Goal: Task Accomplishment & Management: Manage account settings

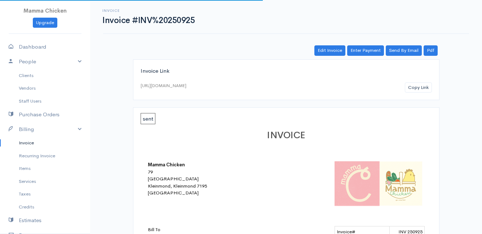
scroll to position [36, 0]
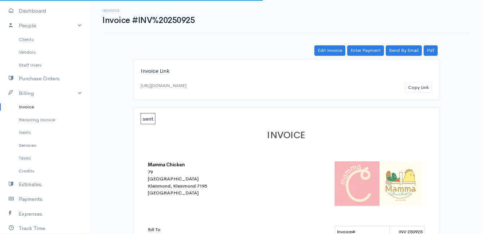
click at [23, 108] on link "Invoice" at bounding box center [45, 107] width 90 height 13
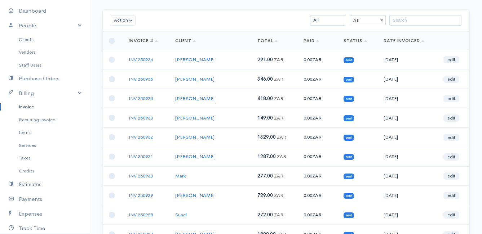
scroll to position [72, 0]
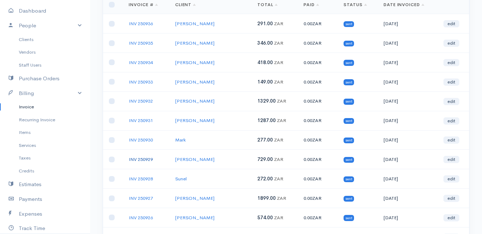
click at [145, 160] on link "INV 250929" at bounding box center [141, 159] width 24 height 6
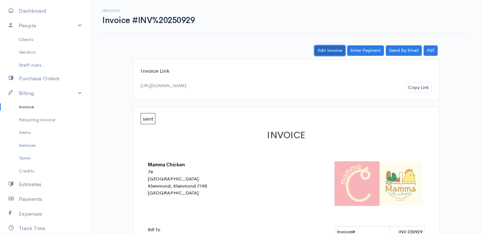
click at [332, 50] on link "Edit Invoice" at bounding box center [329, 50] width 31 height 10
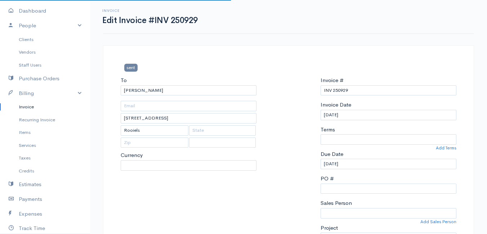
select select
select select "0"
select select "[GEOGRAPHIC_DATA]"
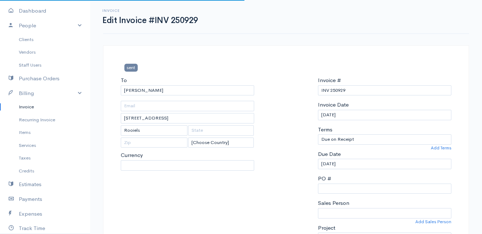
select select "ZAR"
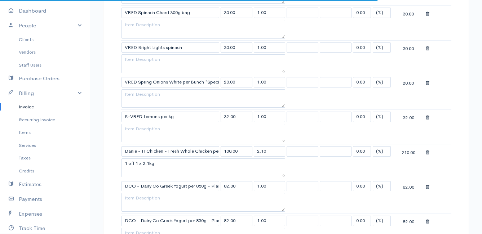
scroll to position [577, 0]
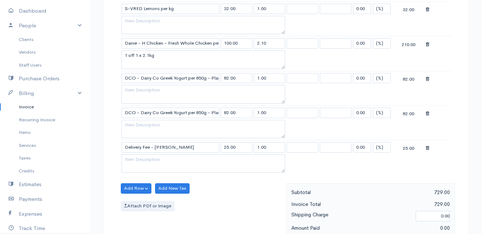
click at [427, 114] on icon at bounding box center [428, 113] width 4 height 5
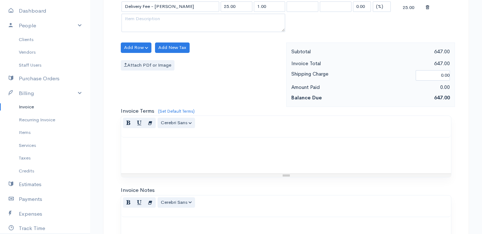
scroll to position [807, 0]
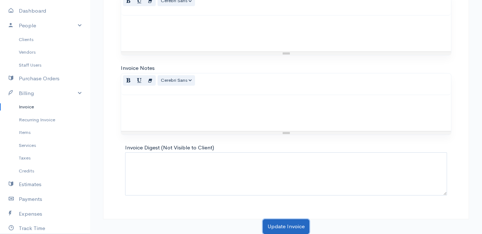
click at [279, 223] on button "Update Invoice" at bounding box center [286, 226] width 46 height 15
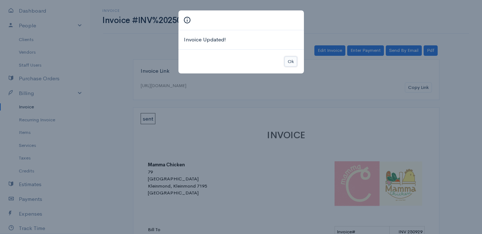
click at [293, 60] on button "Ok" at bounding box center [290, 62] width 13 height 10
